Goal: Transaction & Acquisition: Purchase product/service

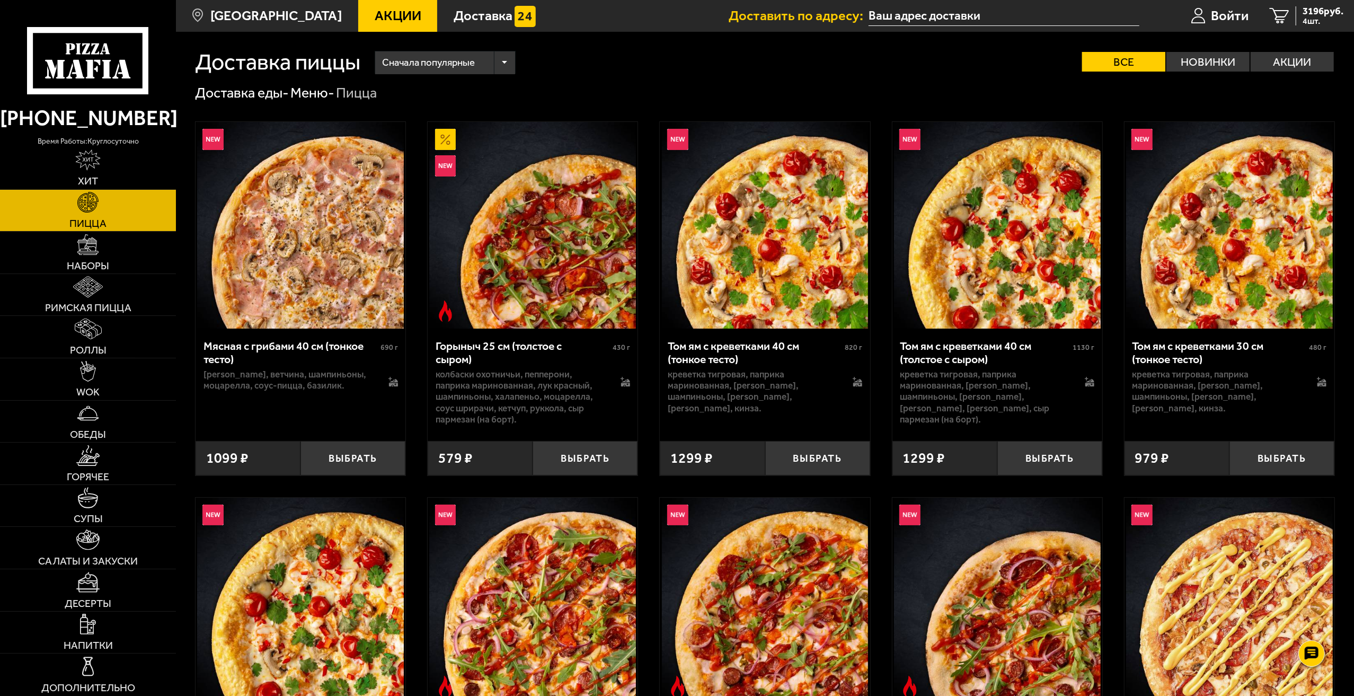
click at [728, 48] on div "Доставка пиццы Сначала популярные Все Новинки Акции Пожелания Острое блюдо Веге…" at bounding box center [765, 53] width 1140 height 42
click at [515, 60] on div "Сначала популярные" at bounding box center [445, 62] width 140 height 23
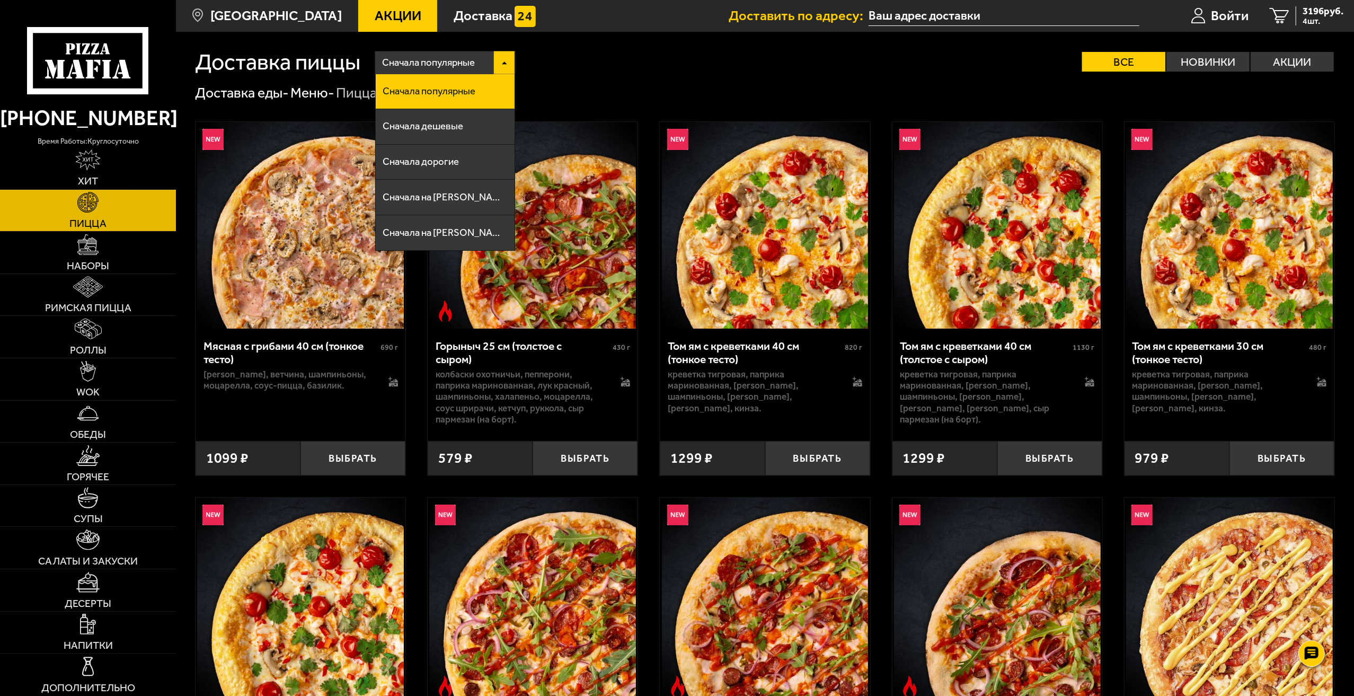
click at [515, 60] on div "Сначала популярные" at bounding box center [445, 62] width 140 height 23
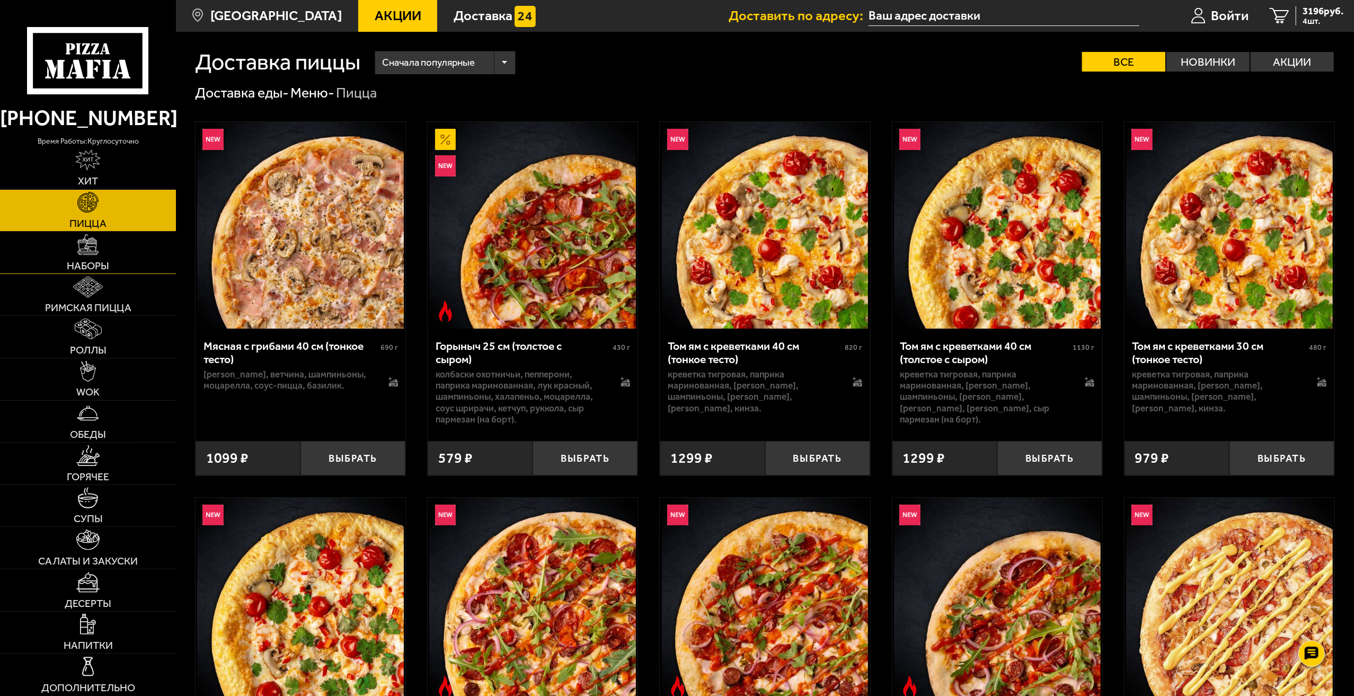
click at [77, 240] on link "Наборы" at bounding box center [88, 253] width 176 height 42
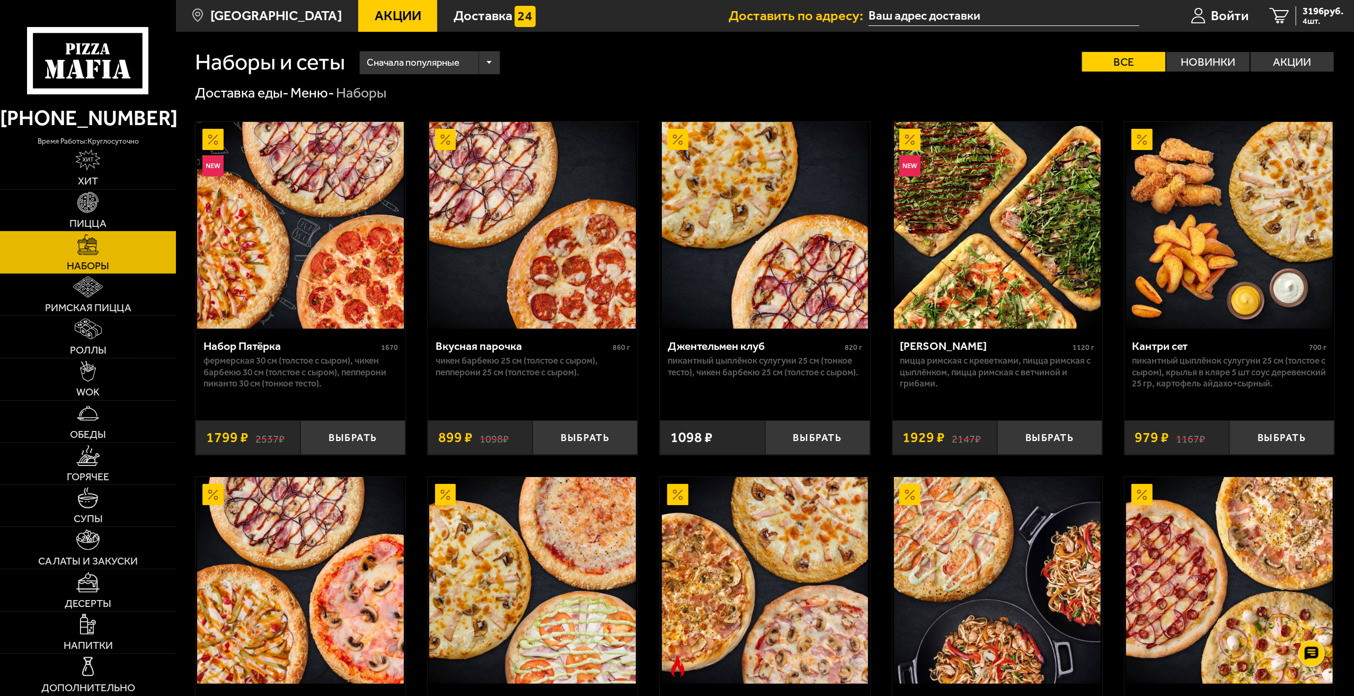
click at [81, 209] on img at bounding box center [87, 202] width 21 height 21
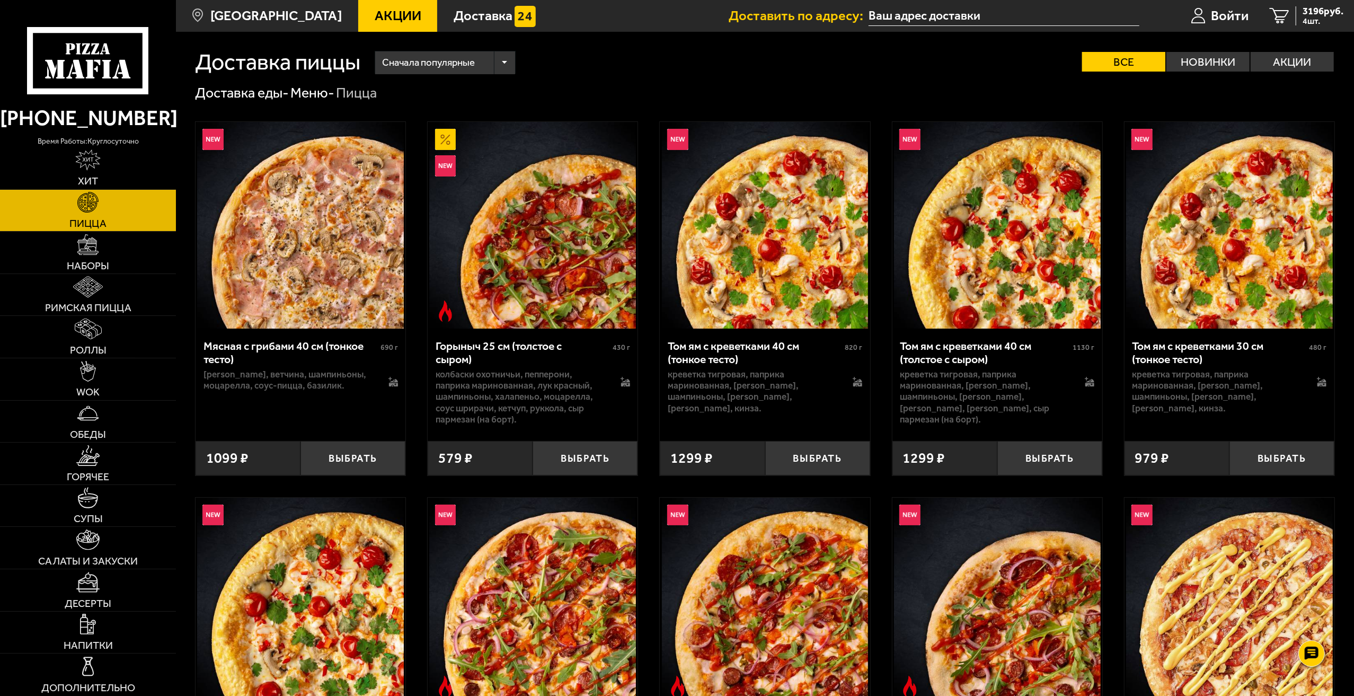
click at [77, 41] on icon at bounding box center [88, 60] width 122 height 67
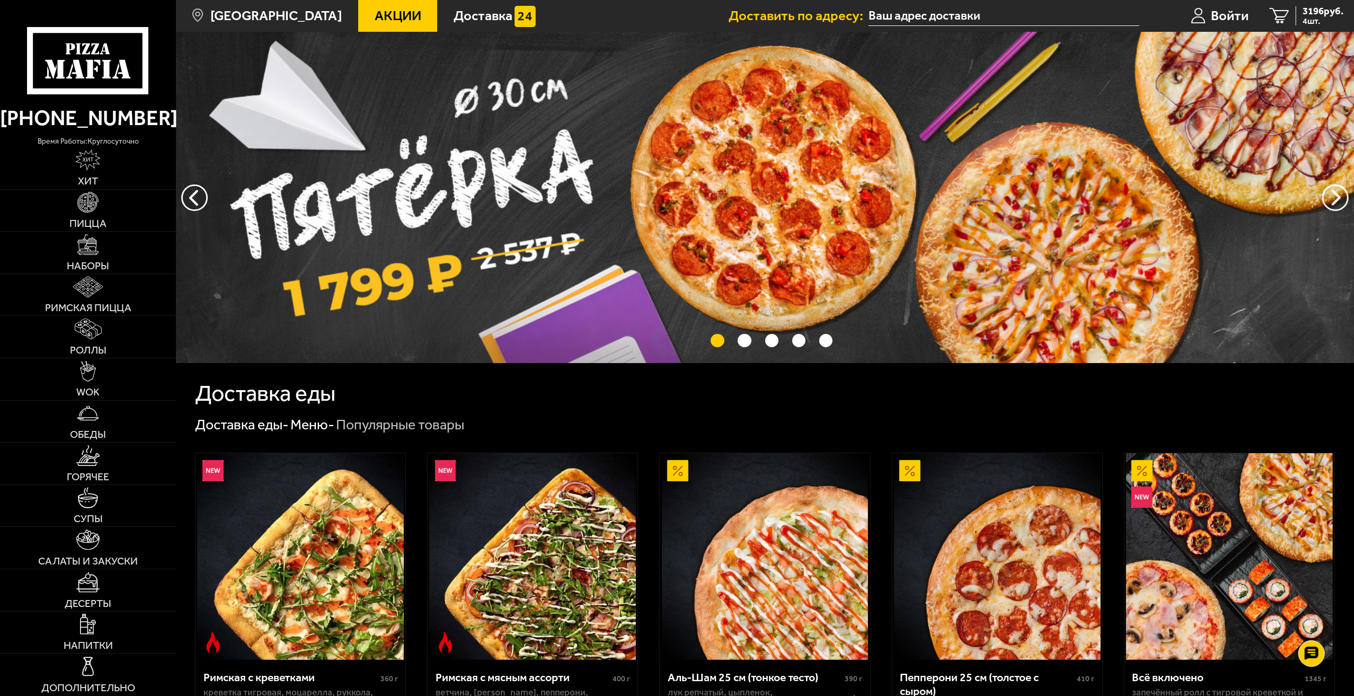
click at [377, 13] on span "Акции" at bounding box center [398, 16] width 47 height 14
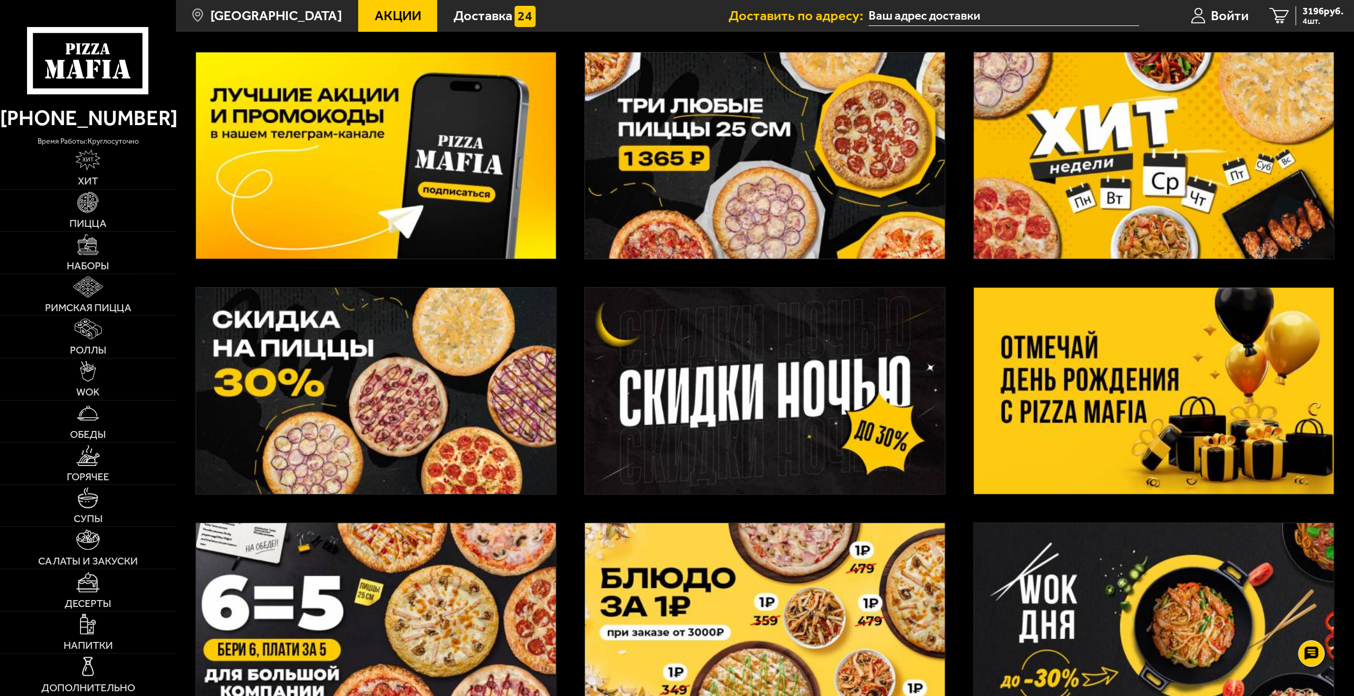
scroll to position [53, 0]
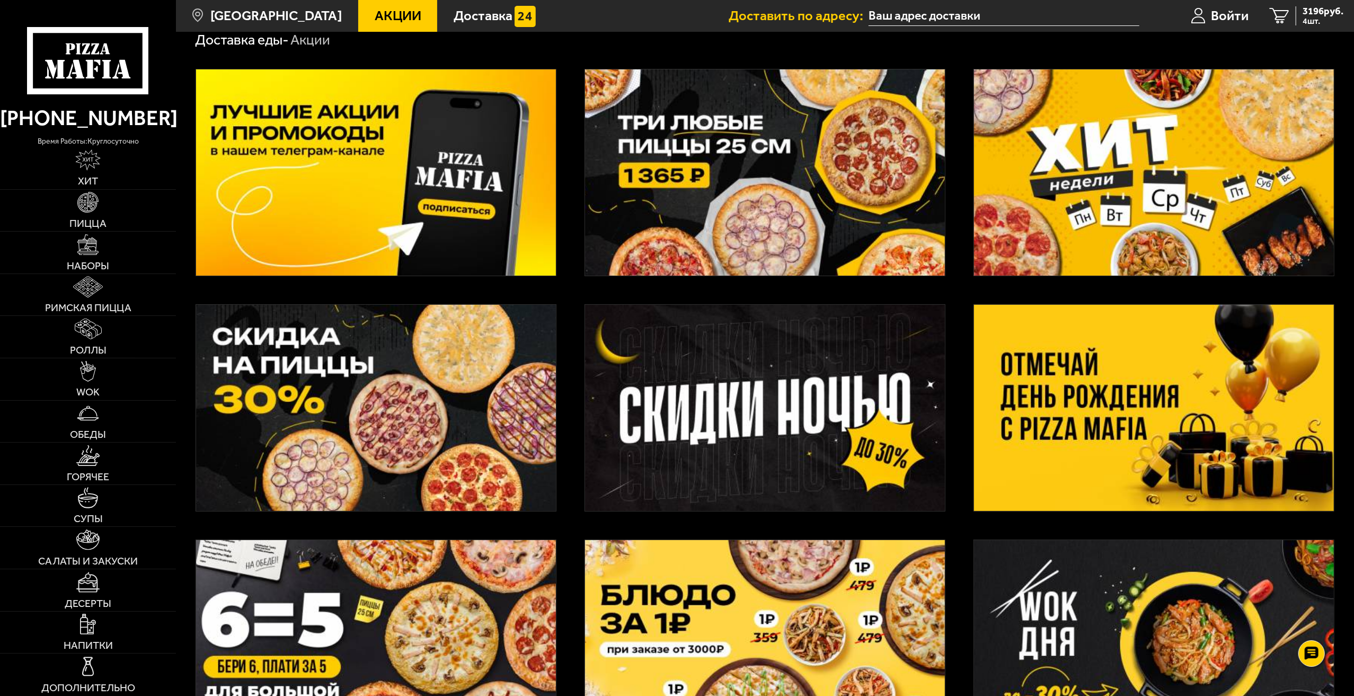
click at [564, 522] on div at bounding box center [765, 536] width 1178 height 975
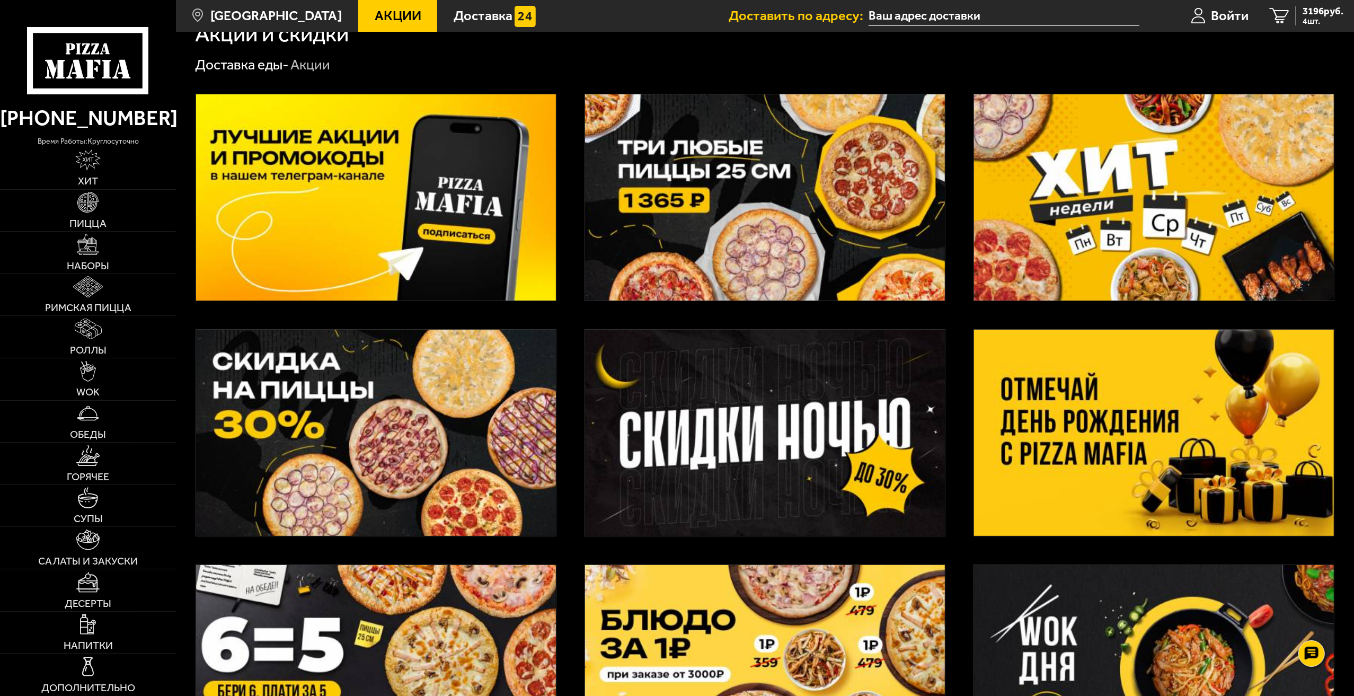
scroll to position [318, 0]
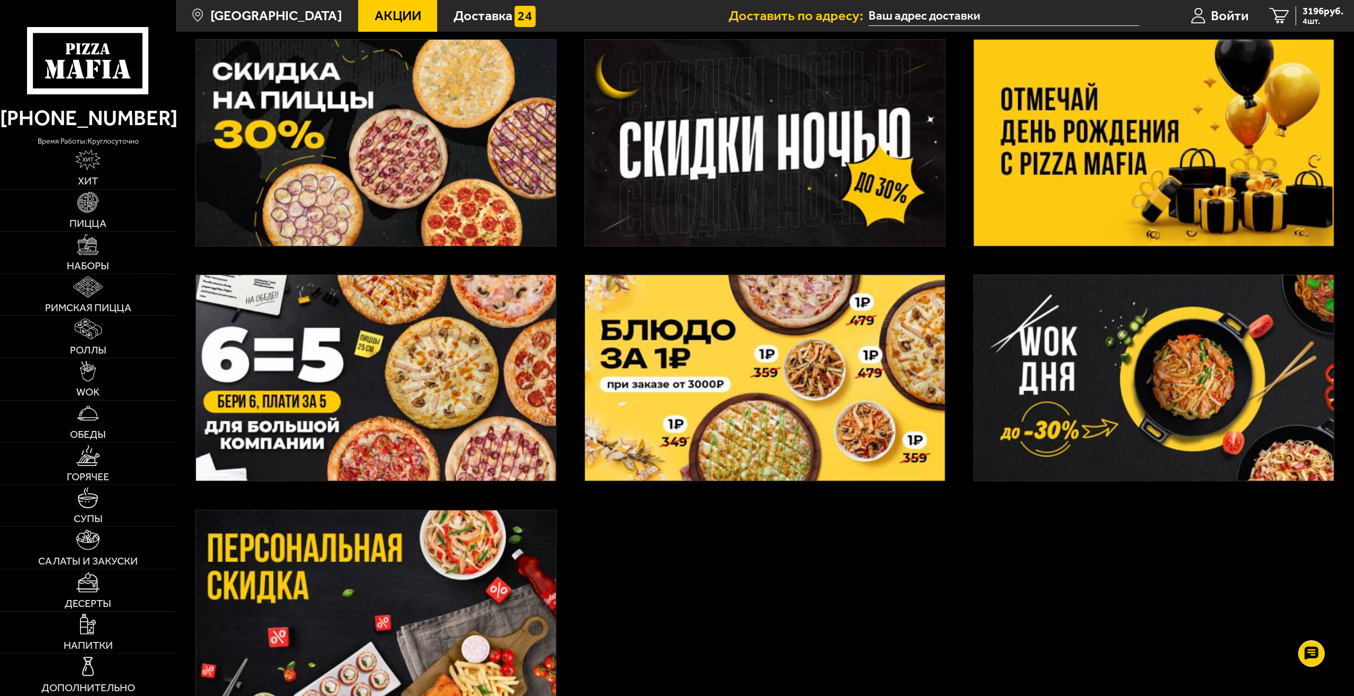
click at [430, 366] on img at bounding box center [376, 378] width 360 height 206
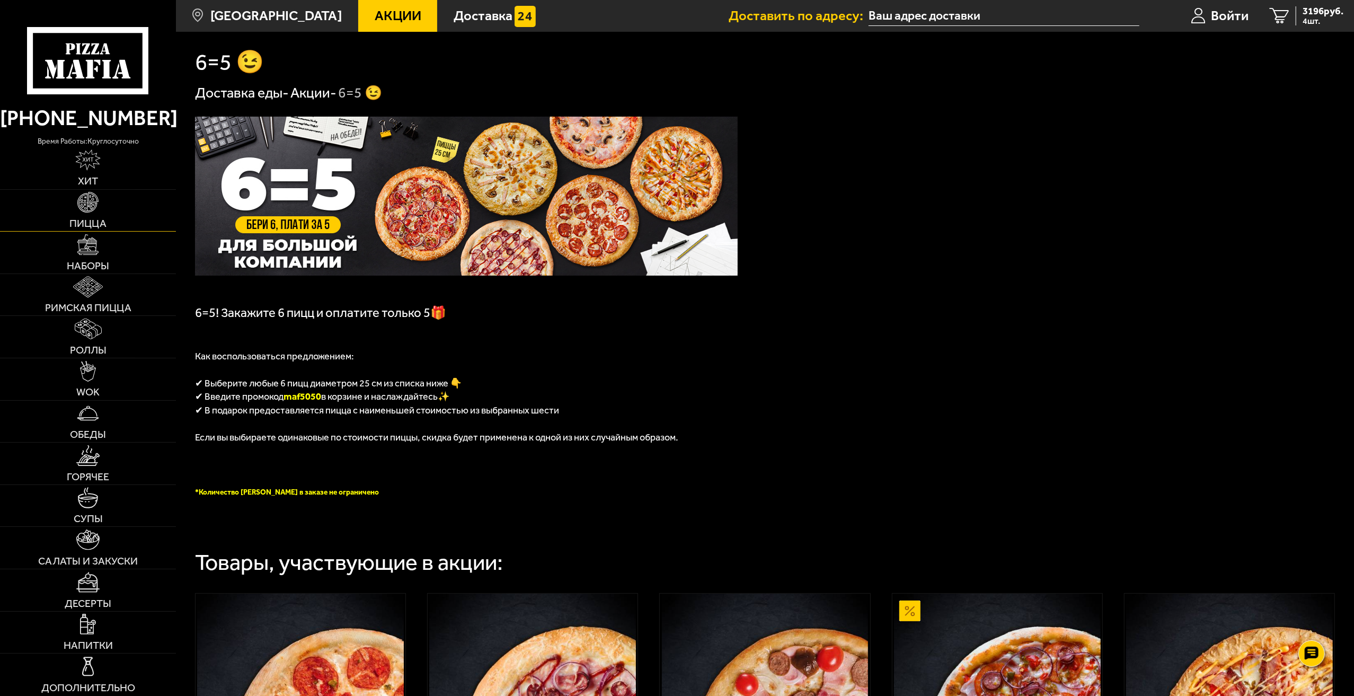
click at [74, 215] on link "Пицца" at bounding box center [88, 211] width 176 height 42
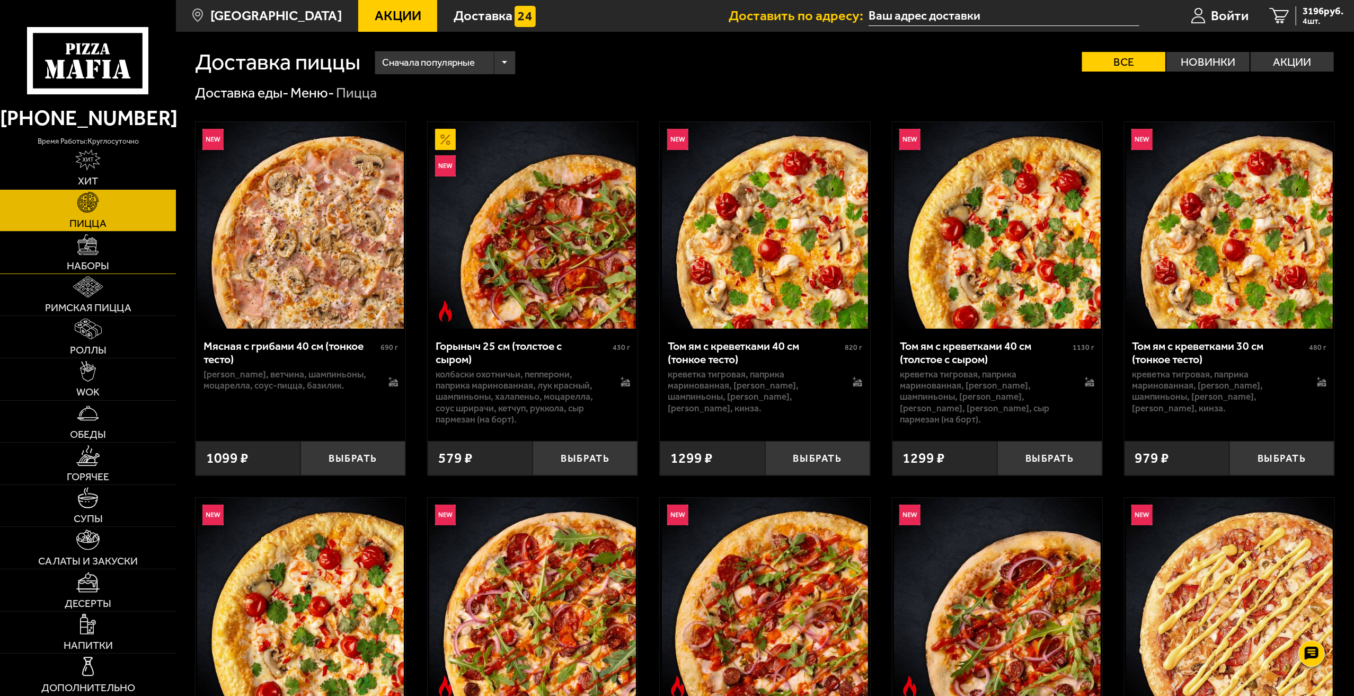
click at [78, 241] on img at bounding box center [87, 244] width 21 height 21
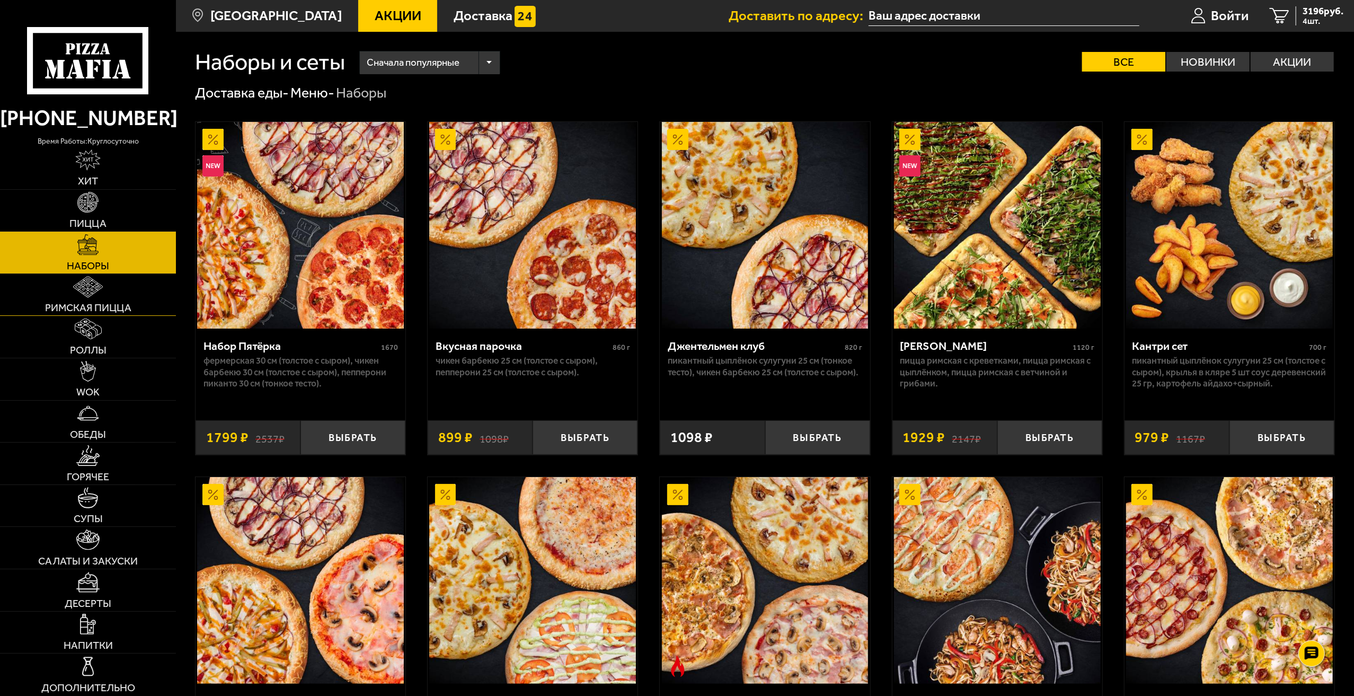
click at [74, 287] on img at bounding box center [88, 286] width 30 height 21
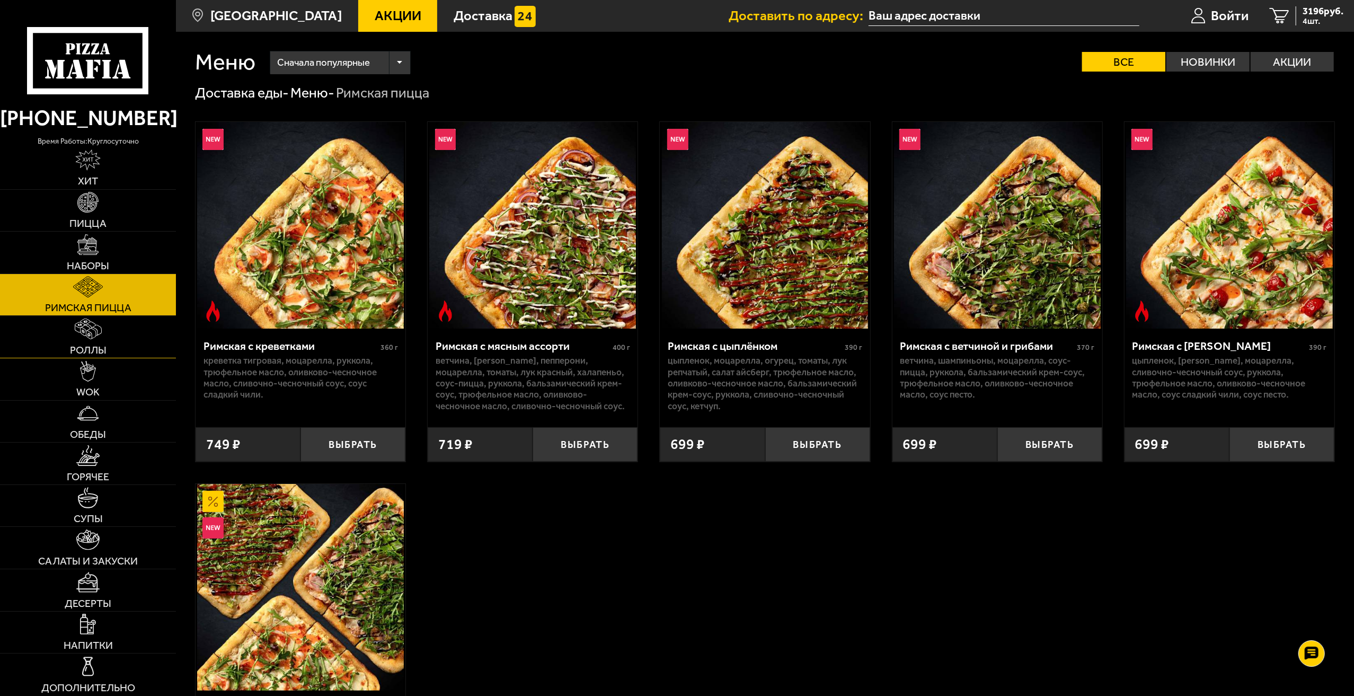
click at [103, 326] on link "Роллы" at bounding box center [88, 337] width 176 height 42
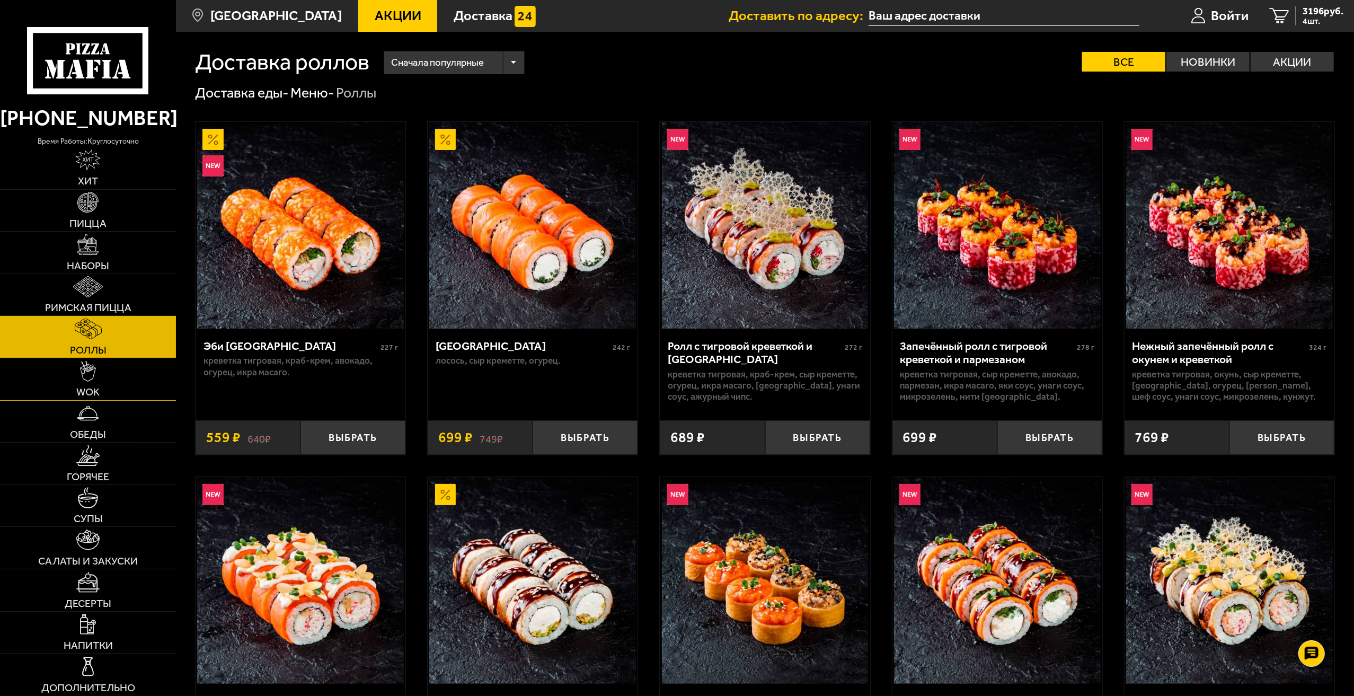
click at [98, 395] on span "WOK" at bounding box center [87, 392] width 23 height 11
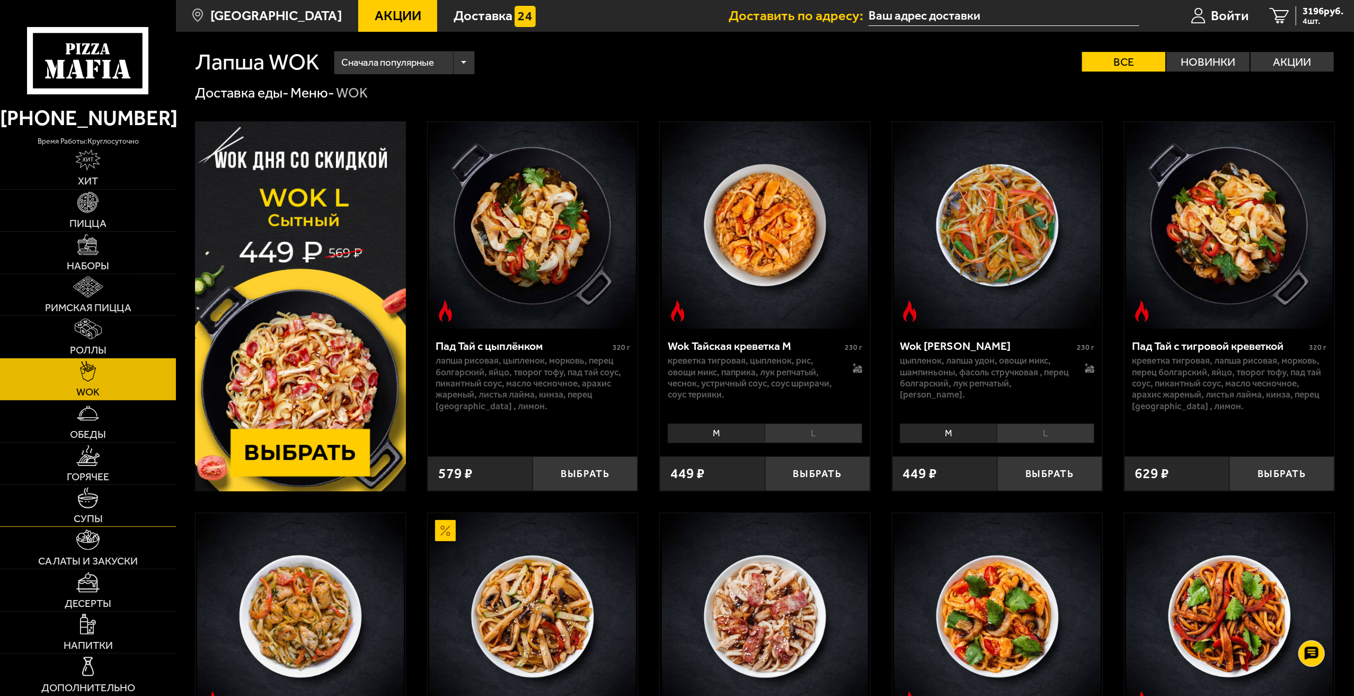
click at [91, 524] on span "Супы" at bounding box center [88, 519] width 29 height 11
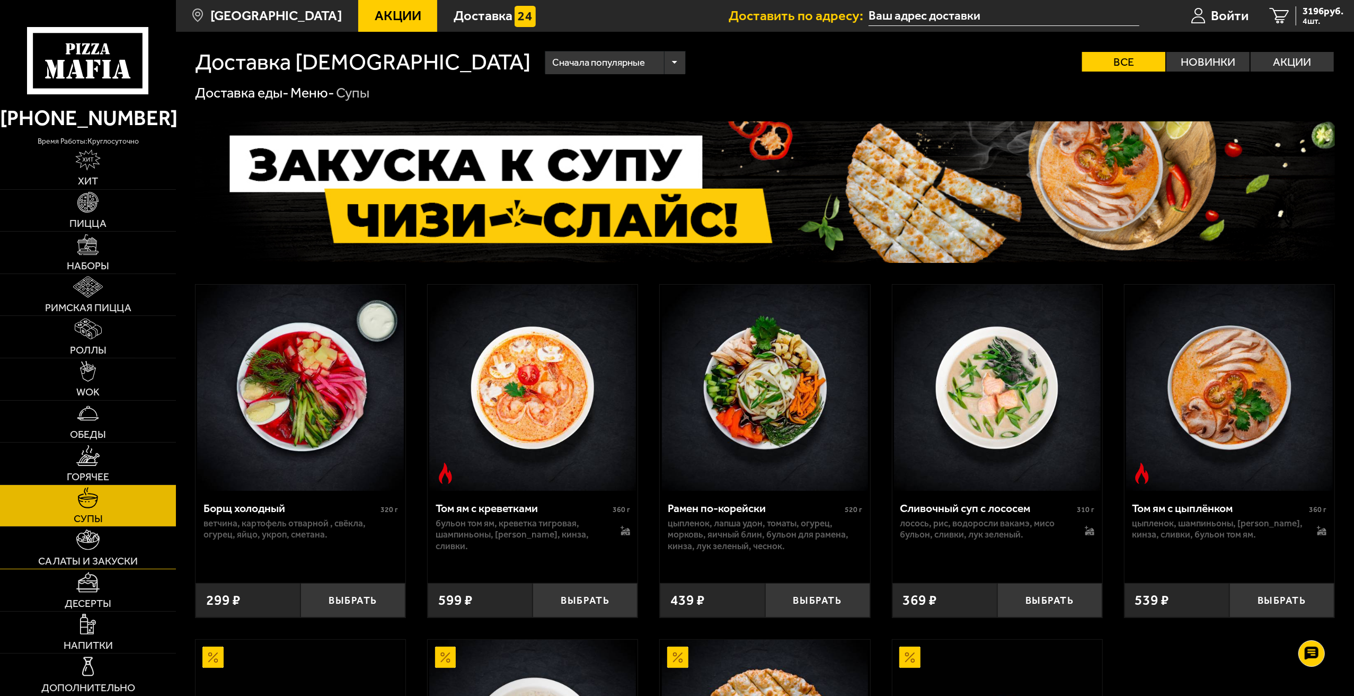
click at [74, 559] on span "Салаты и закуски" at bounding box center [88, 561] width 100 height 11
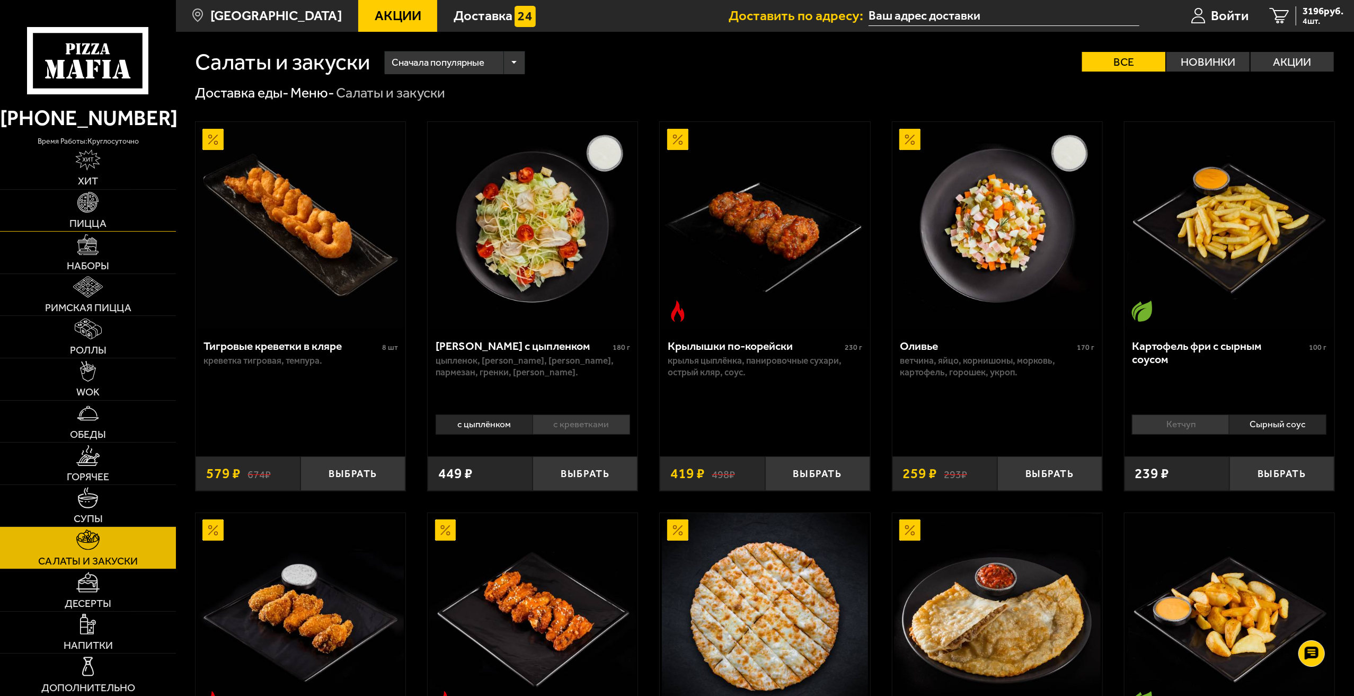
click at [73, 213] on link "Пицца" at bounding box center [88, 211] width 176 height 42
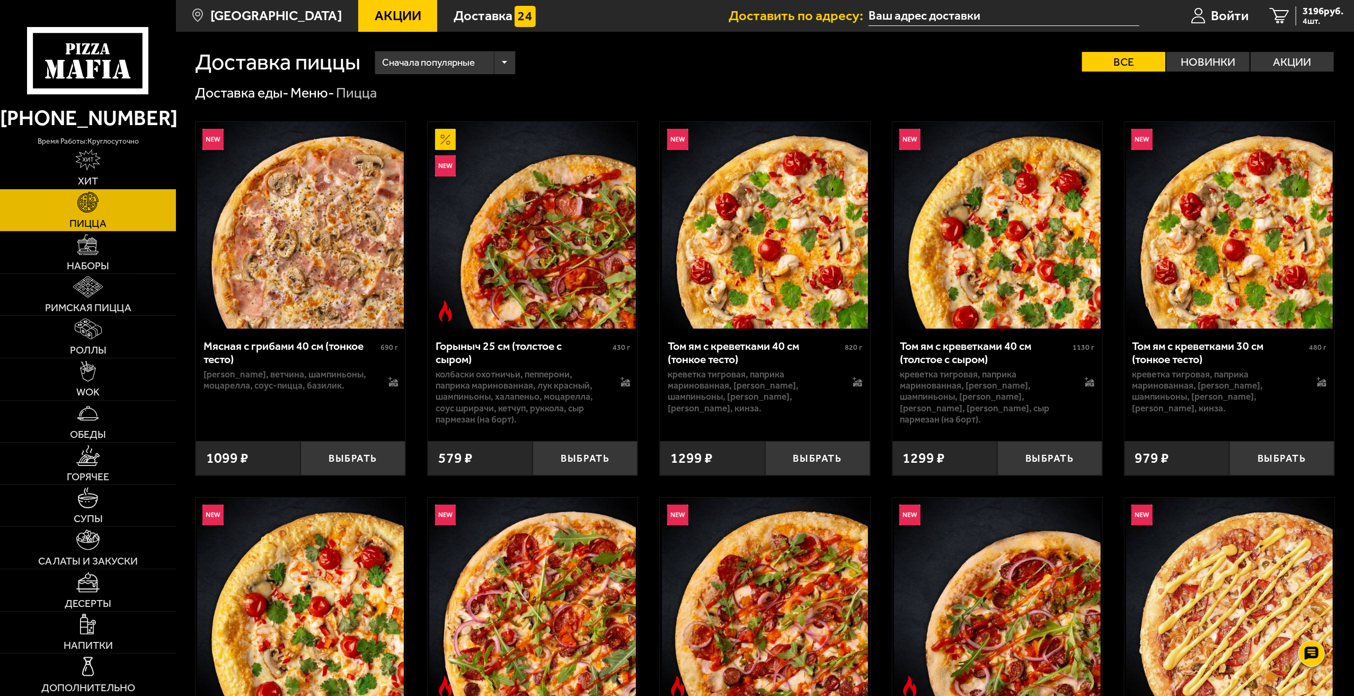
click at [84, 164] on img at bounding box center [87, 159] width 25 height 21
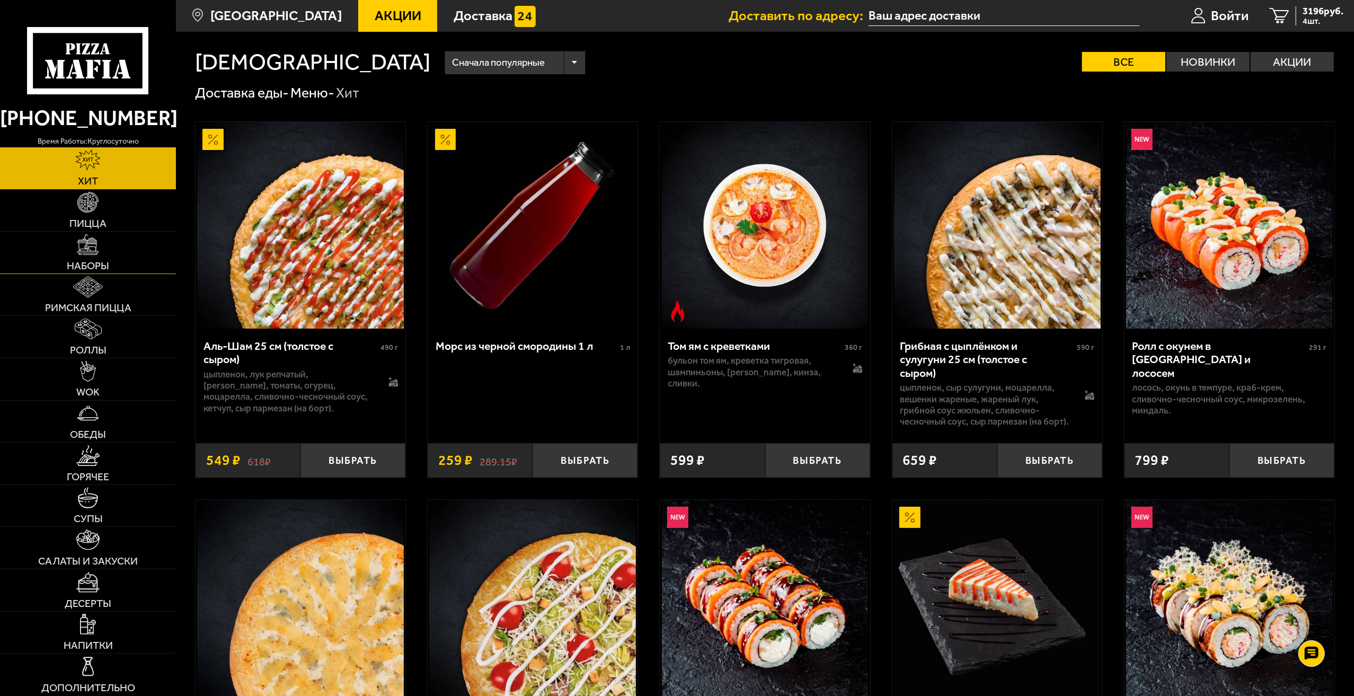
click at [81, 268] on span "Наборы" at bounding box center [88, 266] width 42 height 11
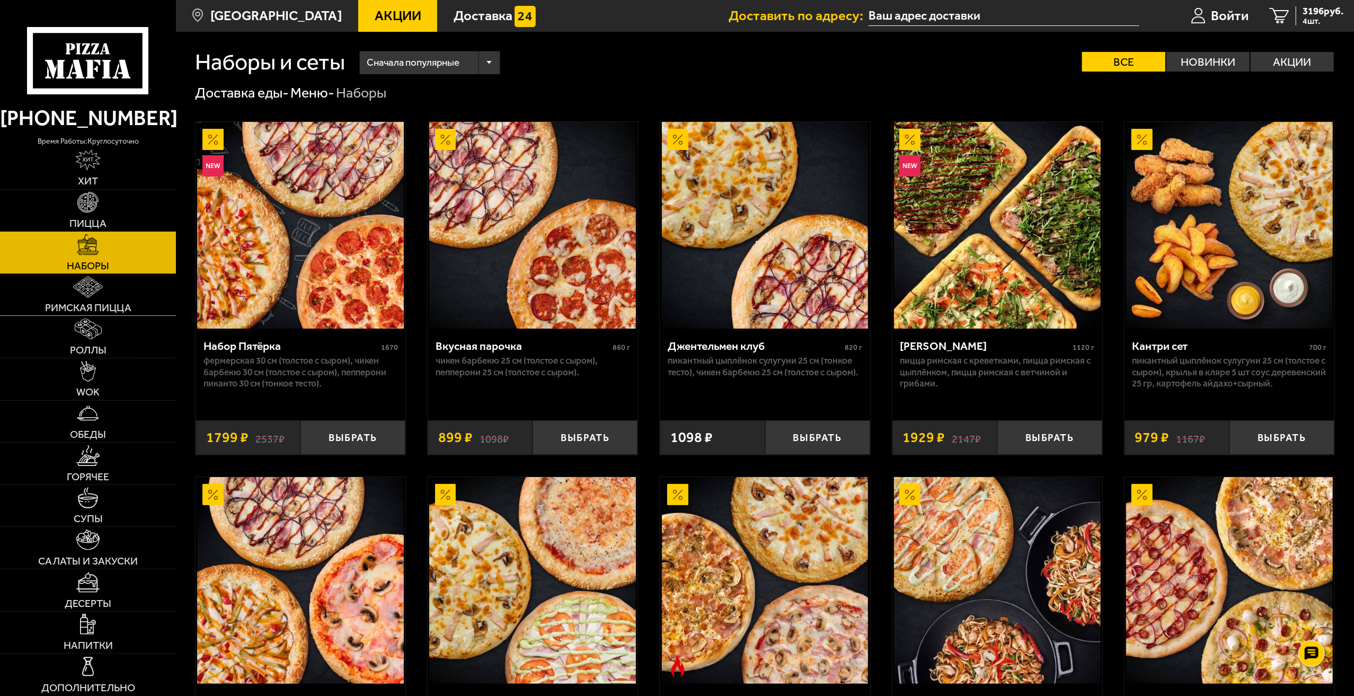
click at [81, 292] on img at bounding box center [88, 286] width 30 height 21
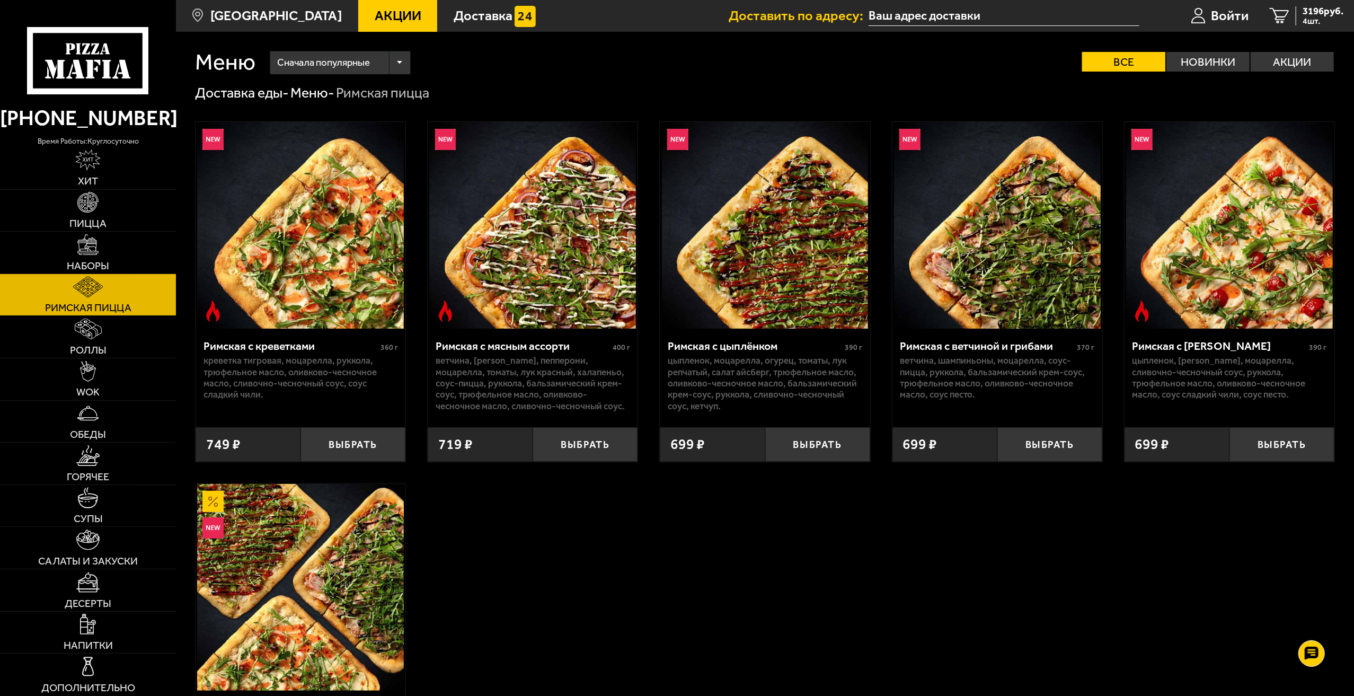
click at [628, 547] on div "Римская с креветками 360 г креветка тигровая, моцарелла, руккола, трюфельное ма…" at bounding box center [765, 469] width 1178 height 734
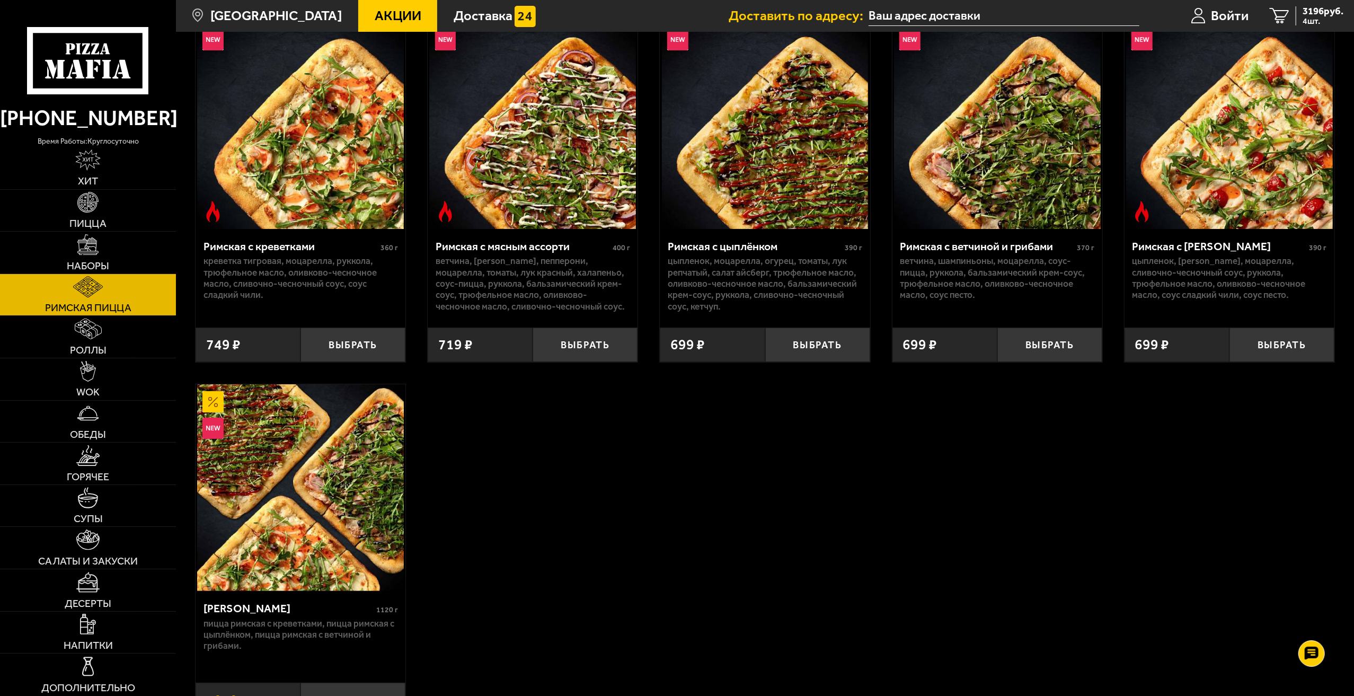
scroll to position [248, 0]
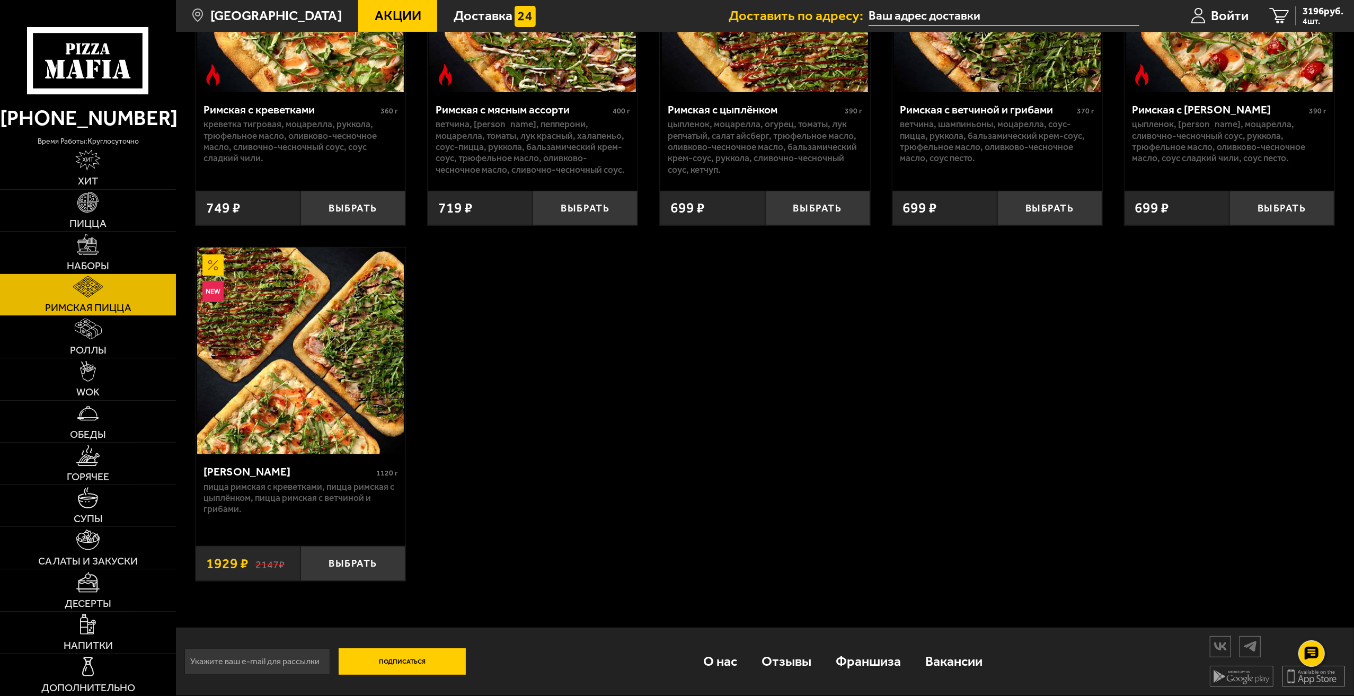
click at [631, 297] on div "Римская с креветками 360 г креветка тигровая, моцарелла, руккола, трюфельное ма…" at bounding box center [765, 233] width 1178 height 734
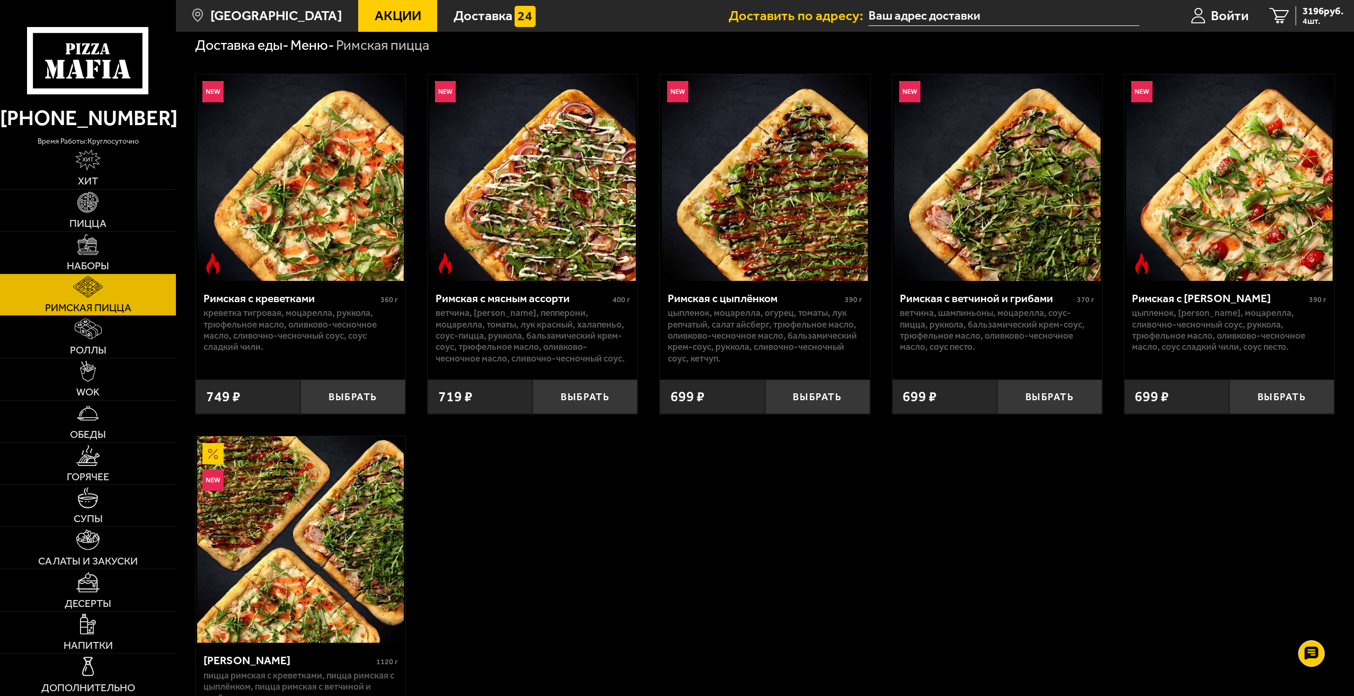
scroll to position [0, 0]
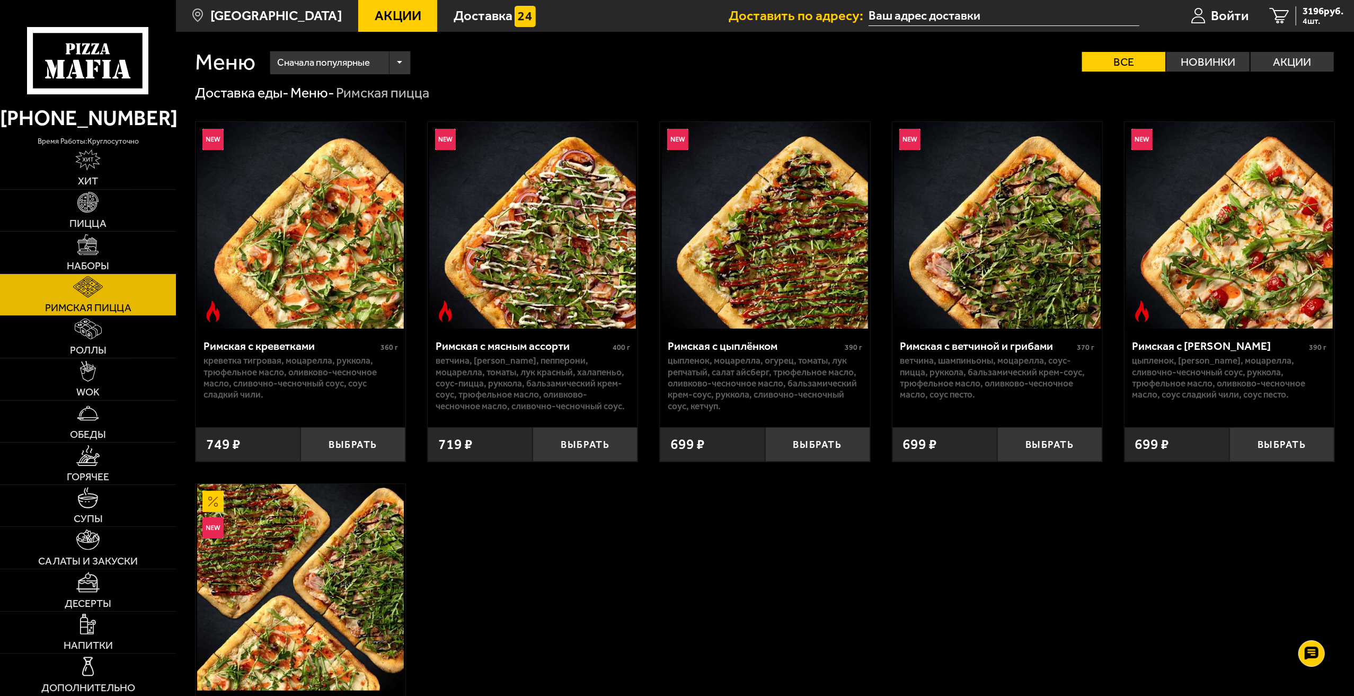
click at [621, 576] on div "Римская с креветками 360 г креветка тигровая, моцарелла, руккола, трюфельное ма…" at bounding box center [765, 469] width 1178 height 734
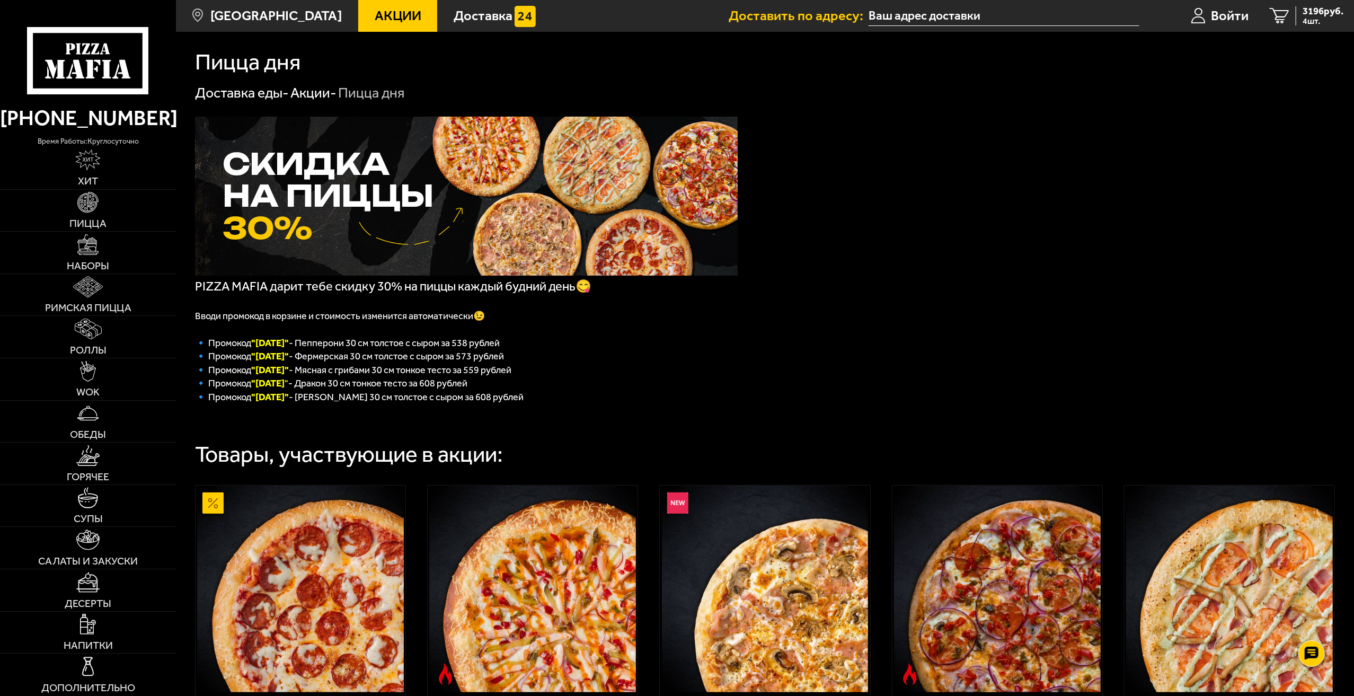
scroll to position [265, 0]
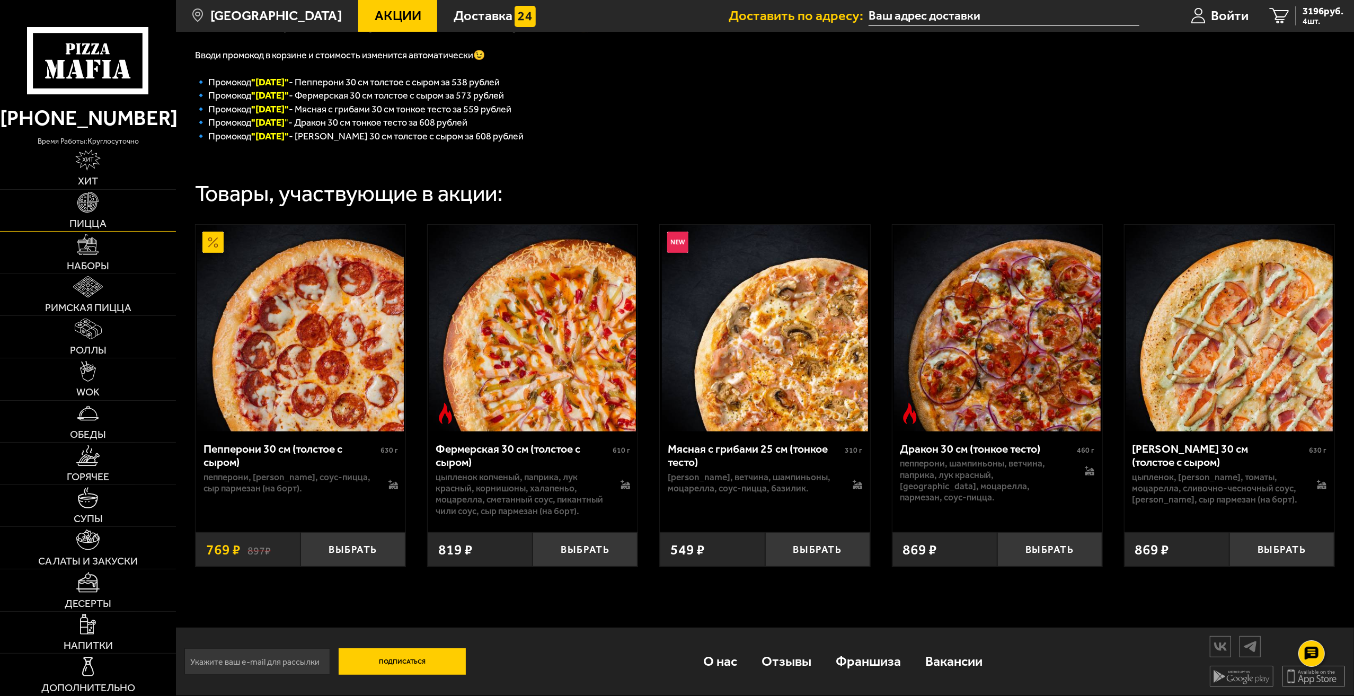
click at [93, 218] on span "Пицца" at bounding box center [87, 223] width 37 height 11
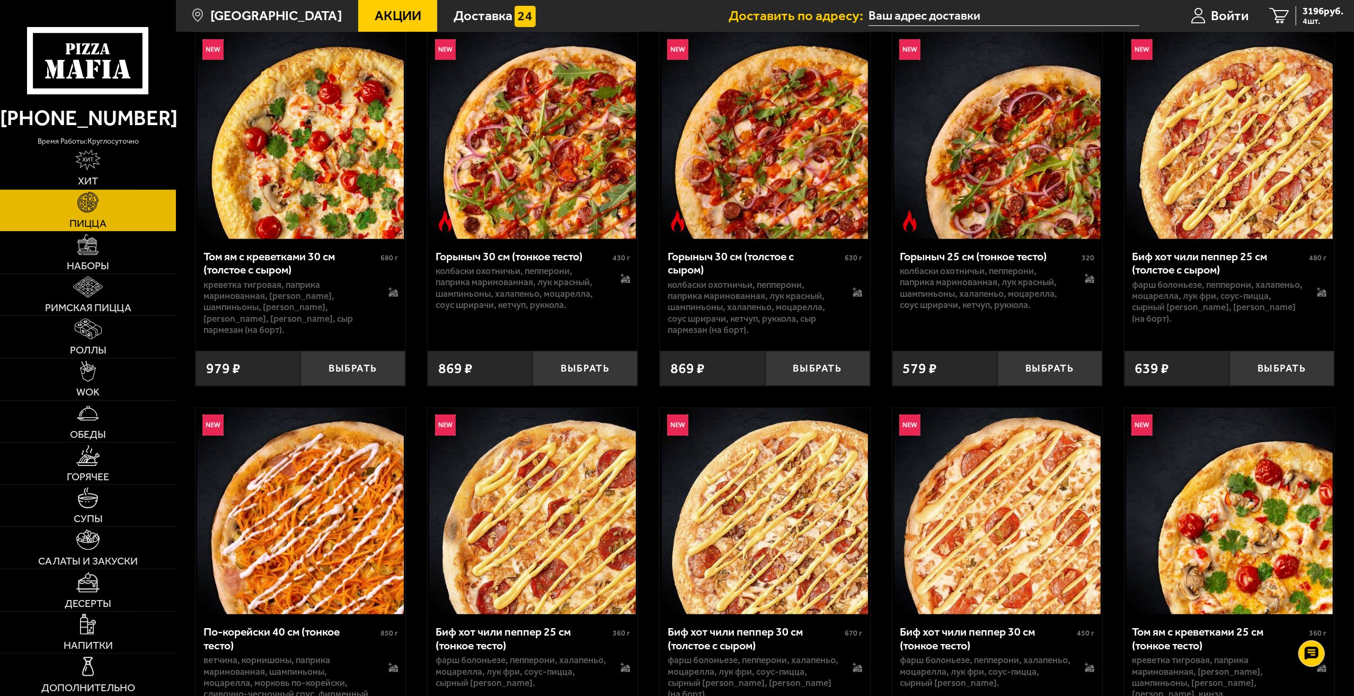
scroll to position [424, 0]
